Goal: Navigation & Orientation: Find specific page/section

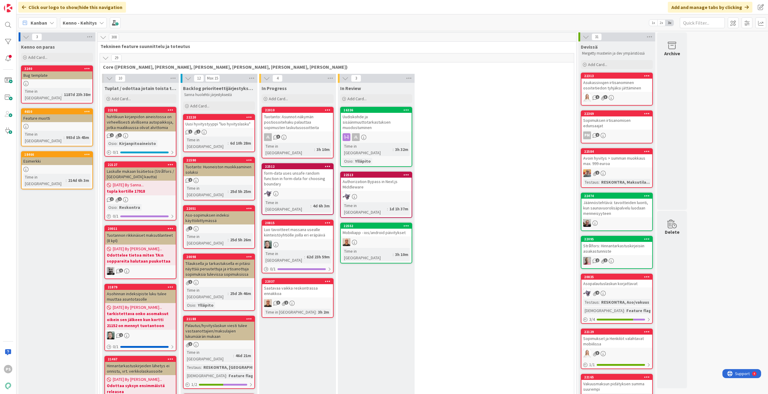
click at [100, 22] on icon at bounding box center [101, 22] width 5 height 5
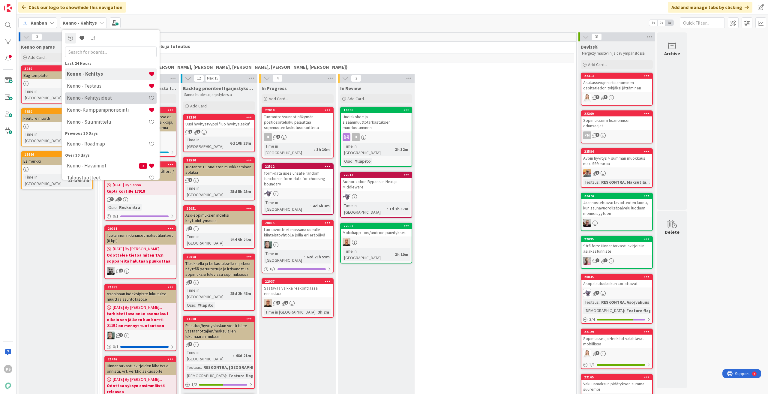
click at [104, 100] on h4 "Kenno - Kehitysideat" at bounding box center [108, 98] width 82 height 6
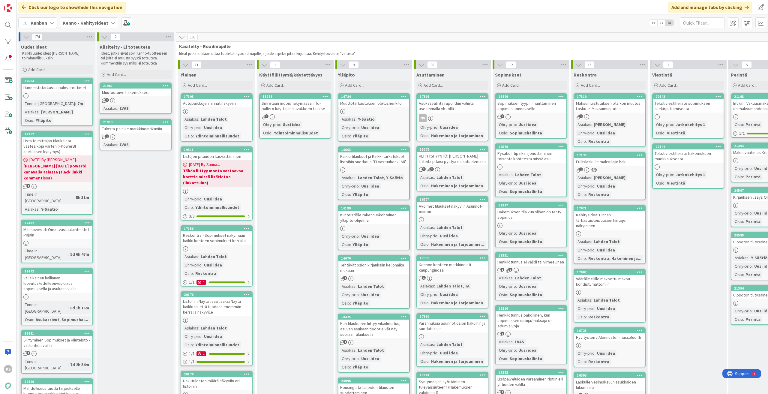
click at [107, 20] on div "Kenno - Kehitysideat" at bounding box center [89, 22] width 58 height 11
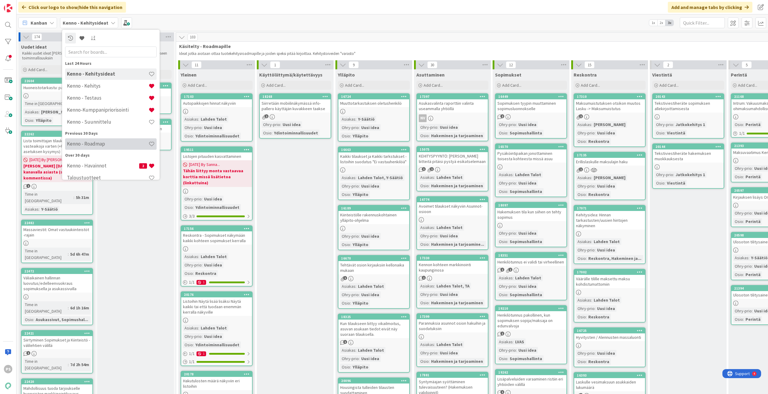
click at [106, 141] on h4 "Kenno - Roadmap" at bounding box center [108, 144] width 82 height 6
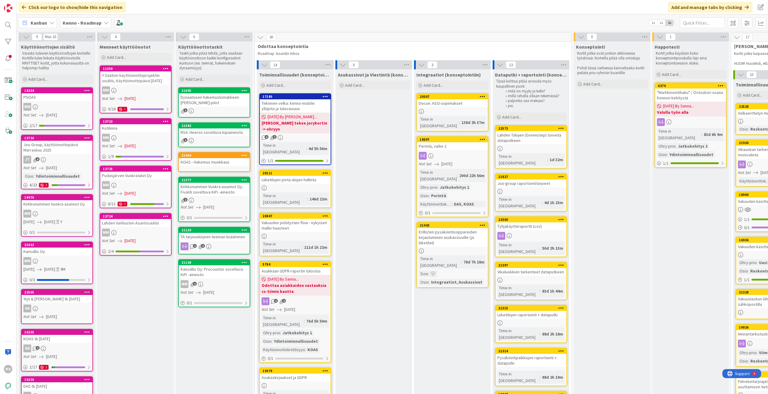
click at [68, 141] on div "Joo Group, käyttöönottopäivä Marraskuu 2025" at bounding box center [57, 147] width 71 height 13
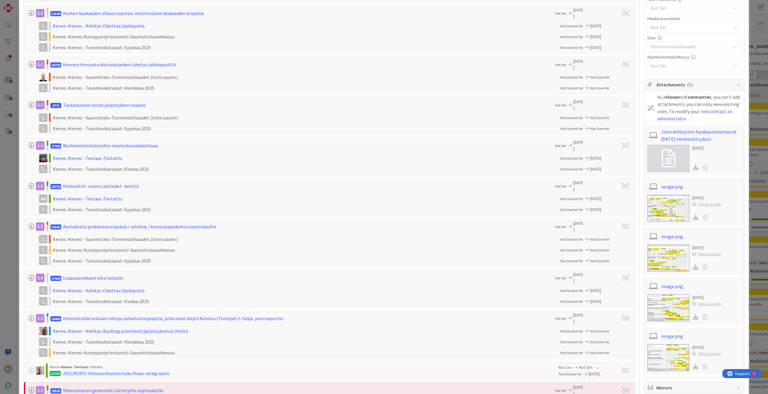
scroll to position [300, 0]
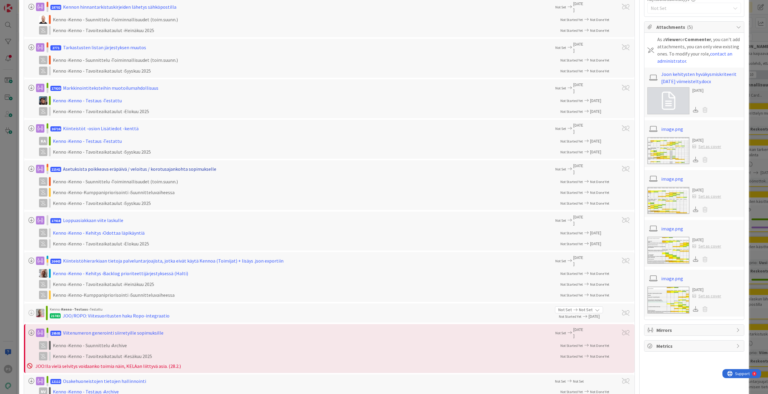
click at [134, 141] on div "Asetuksista poikkeava eräpäivä / veloitus / korotusajankohta sopimukselle" at bounding box center [139, 168] width 153 height 7
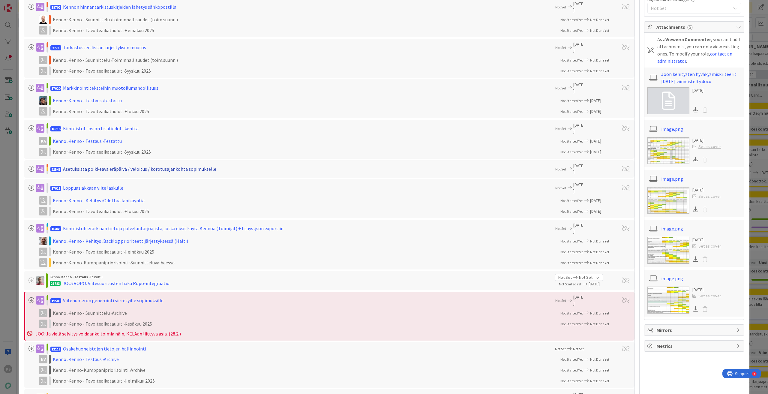
click at [136, 141] on div "Asetuksista poikkeava eräpäivä / veloitus / korotusajankohta sopimukselle" at bounding box center [139, 168] width 153 height 7
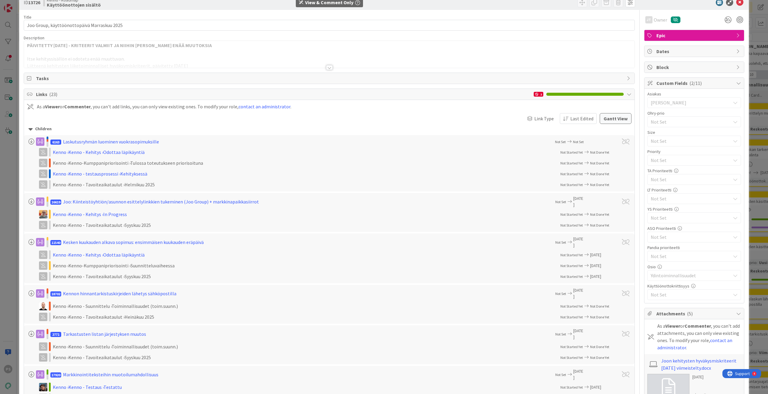
scroll to position [0, 0]
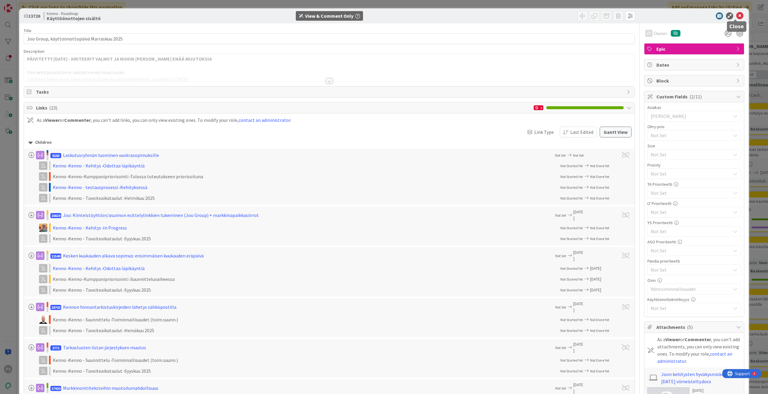
click at [304, 15] on icon at bounding box center [739, 15] width 7 height 7
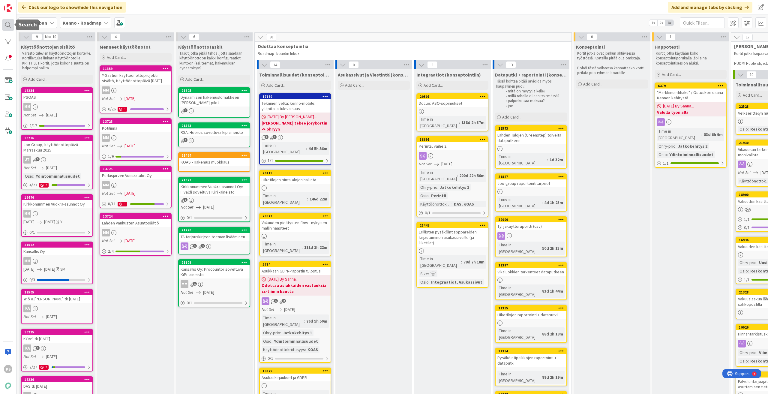
click at [7, 25] on div at bounding box center [8, 25] width 12 height 12
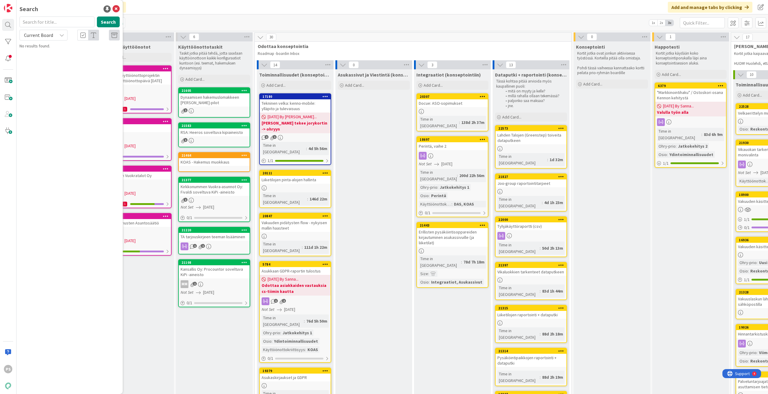
click at [52, 23] on input "text" at bounding box center [56, 21] width 75 height 11
type input "21541"
click at [63, 35] on icon at bounding box center [61, 35] width 5 height 5
click at [45, 62] on span "All Boards" at bounding box center [54, 59] width 62 height 9
click at [93, 70] on div "Kenno-Kumppanipriorisointi › Suunnitteluvaiheessa" at bounding box center [74, 67] width 92 height 5
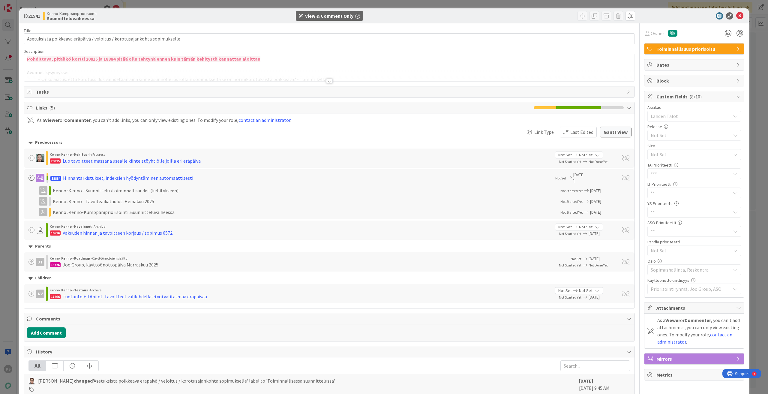
click at [304, 82] on div at bounding box center [329, 81] width 7 height 5
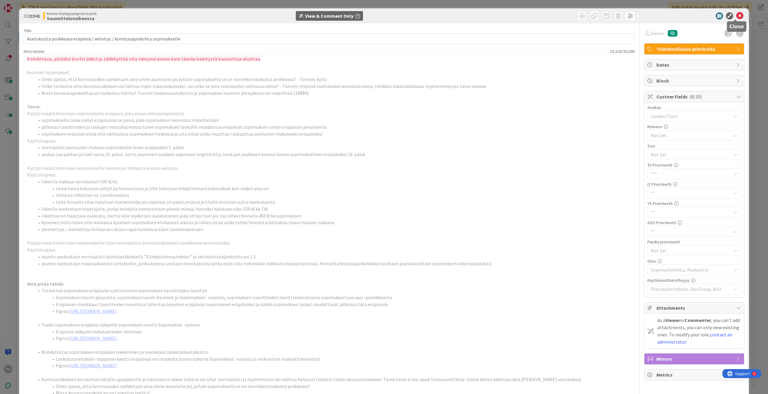
click at [304, 15] on icon at bounding box center [739, 15] width 7 height 7
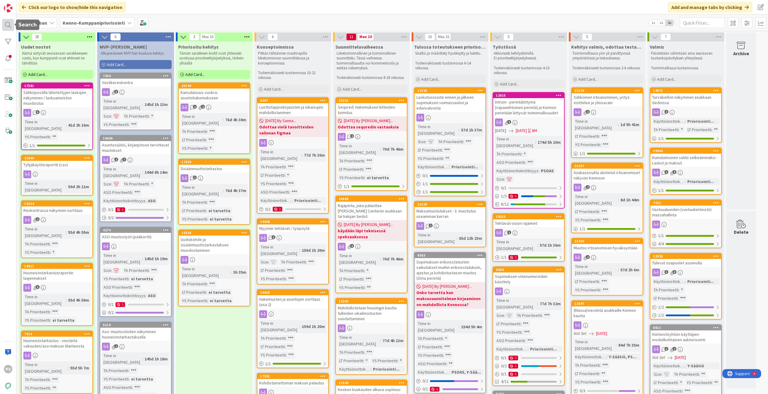
click at [5, 24] on div at bounding box center [8, 25] width 12 height 12
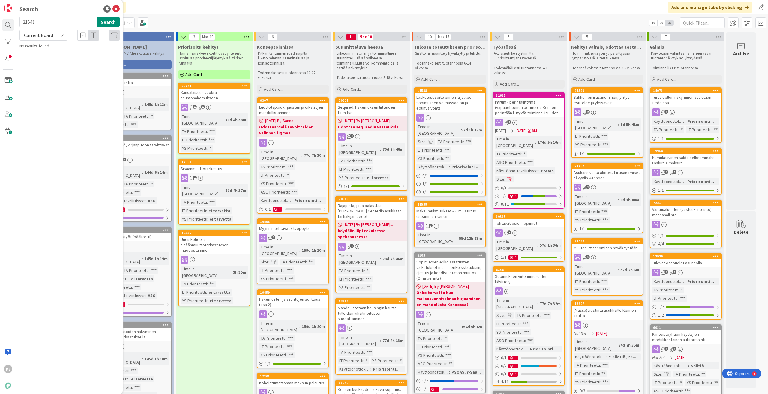
click at [58, 34] on div "Current Board" at bounding box center [43, 35] width 48 height 11
click at [52, 59] on span "All Boards" at bounding box center [54, 59] width 62 height 9
click at [98, 52] on span "Asetuksista poikkeava eräpäivä / veloitus / korotusajankohta sopimukselle" at bounding box center [74, 56] width 92 height 12
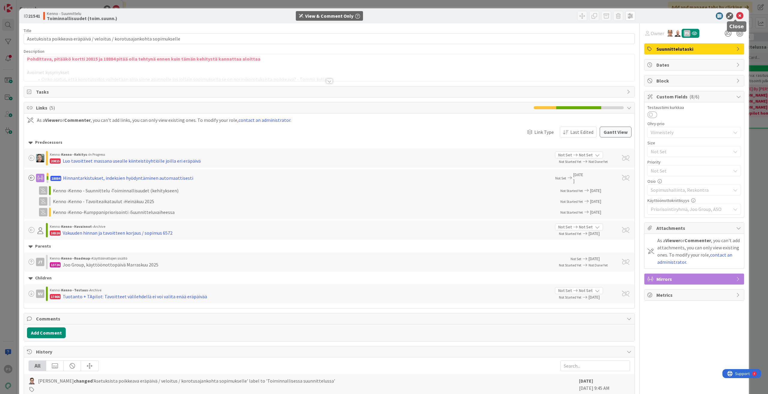
click at [304, 17] on icon at bounding box center [739, 15] width 7 height 7
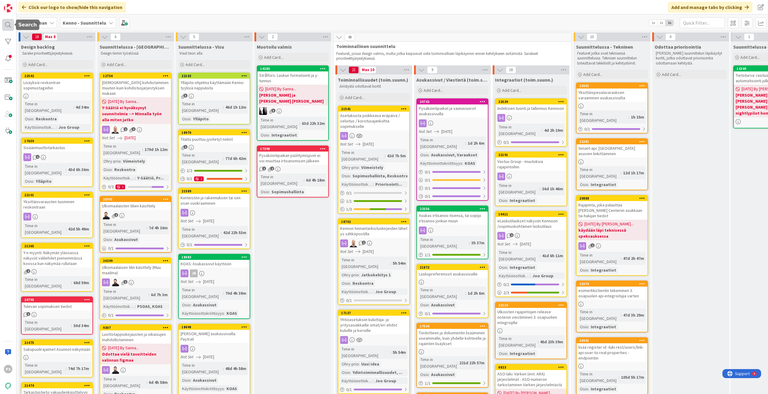
click at [6, 22] on div at bounding box center [8, 25] width 12 height 12
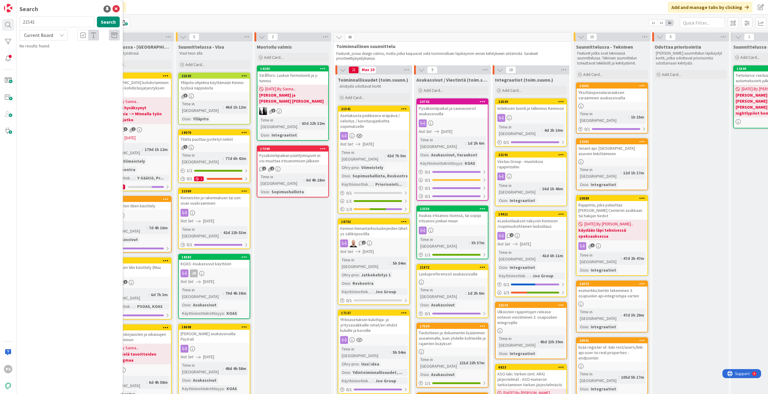
click at [59, 34] on div "Current Board" at bounding box center [43, 35] width 48 height 11
click at [57, 61] on span "All Boards" at bounding box center [54, 59] width 62 height 9
click at [64, 73] on span "Asetuksista poikkeava eräpäivä / veloitus / korotusajankohta sopimukselle" at bounding box center [74, 77] width 92 height 12
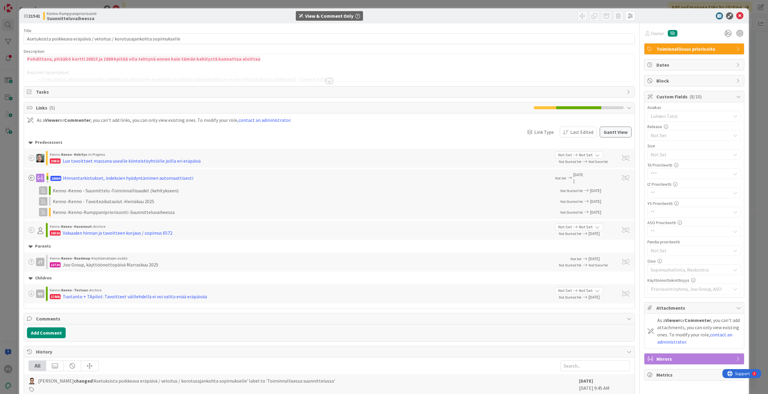
click at [304, 81] on div at bounding box center [329, 81] width 7 height 5
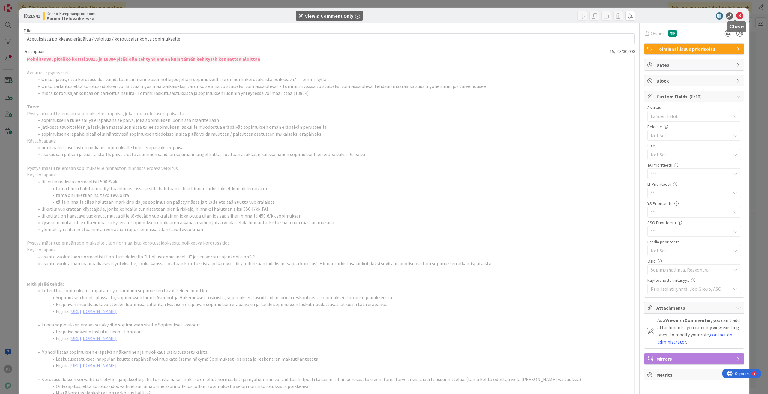
click at [304, 16] on icon at bounding box center [739, 15] width 7 height 7
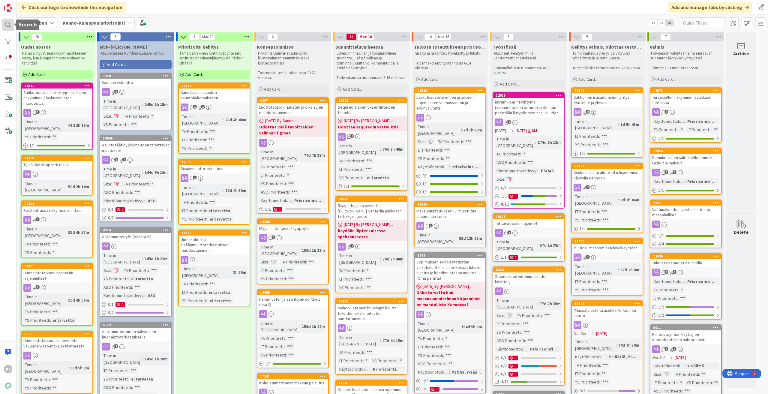
click at [9, 24] on div at bounding box center [8, 25] width 12 height 12
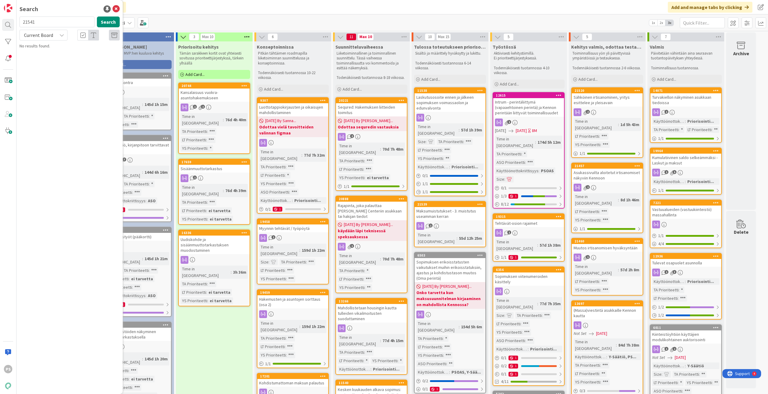
click at [60, 35] on icon at bounding box center [61, 35] width 5 height 5
click at [53, 60] on span "All Boards" at bounding box center [54, 59] width 62 height 9
click at [82, 48] on div "Kenno - Suunnittelu › Toiminnallisuudet (toim.suunn.)" at bounding box center [74, 46] width 92 height 5
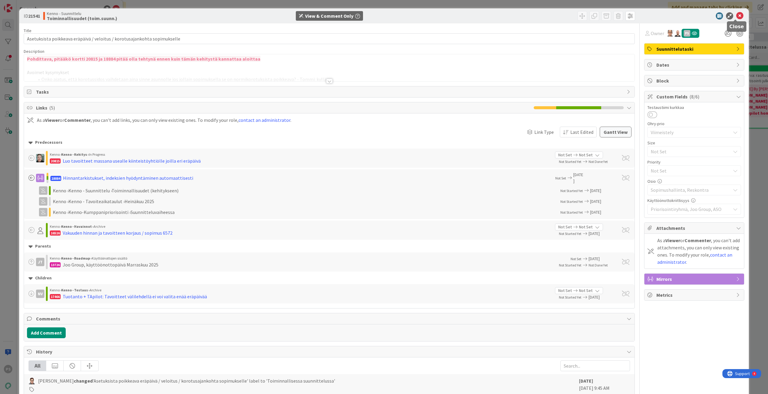
click at [304, 15] on icon at bounding box center [739, 15] width 7 height 7
